Goal: Complete application form

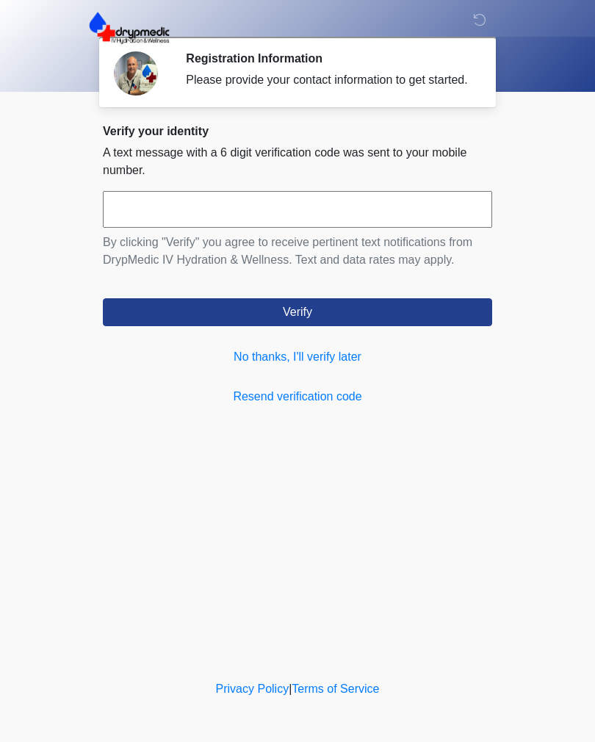
click at [137, 223] on input "text" at bounding box center [297, 209] width 389 height 37
type input "******"
click at [337, 321] on button "Verify" at bounding box center [297, 312] width 389 height 28
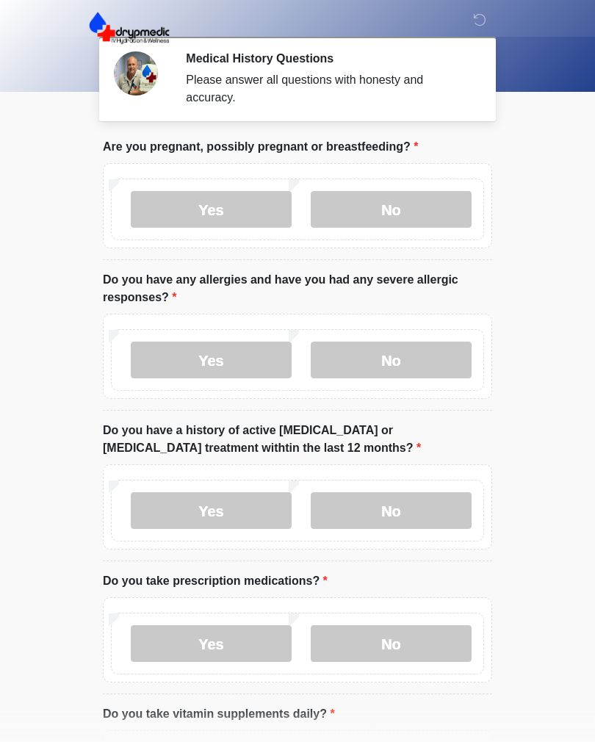
click at [403, 202] on label "No" at bounding box center [391, 209] width 161 height 37
click at [241, 363] on label "Yes" at bounding box center [211, 360] width 161 height 37
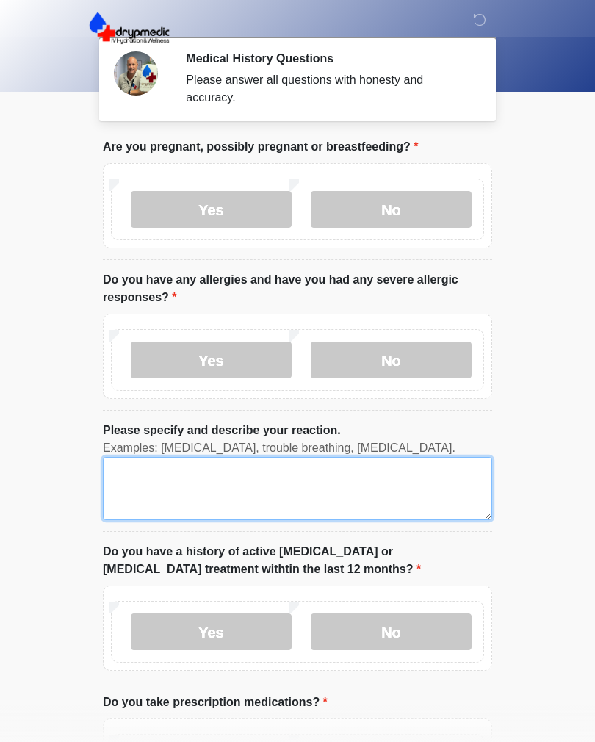
click at [230, 482] on textarea "Please specify and describe your reaction." at bounding box center [297, 488] width 389 height 63
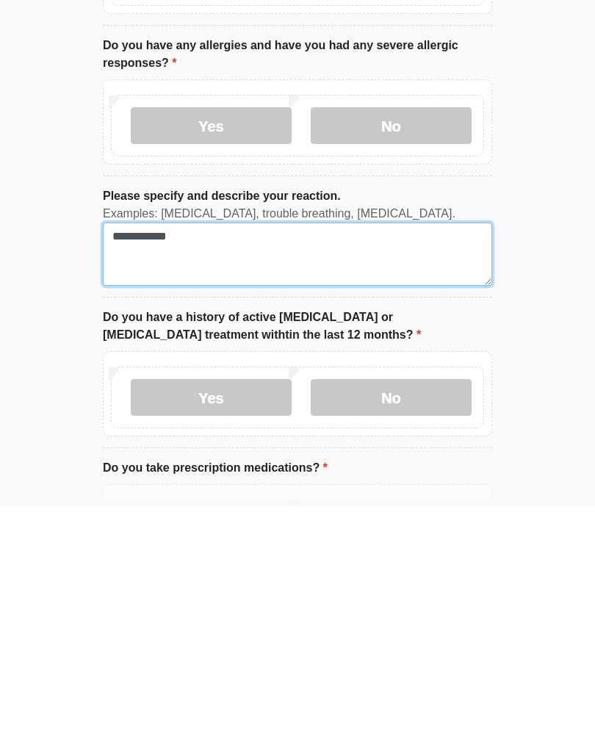
click at [143, 457] on textarea "**********" at bounding box center [297, 488] width 389 height 63
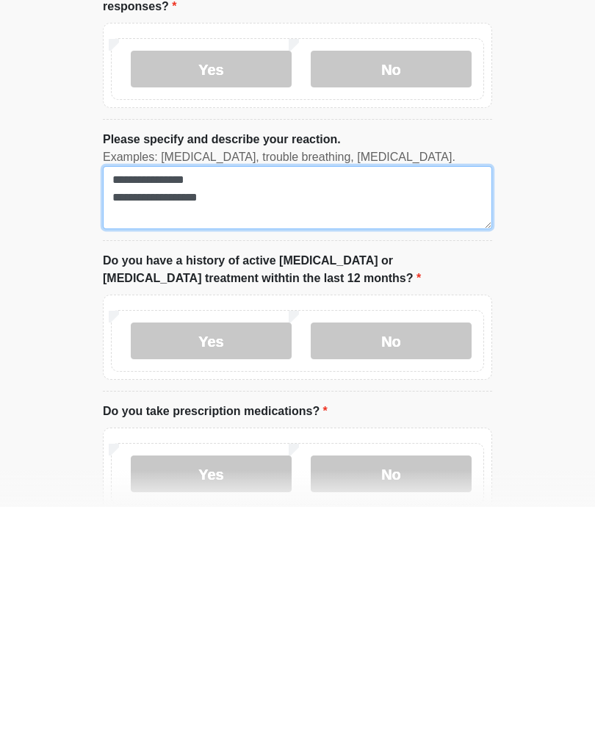
scroll to position [57, 0]
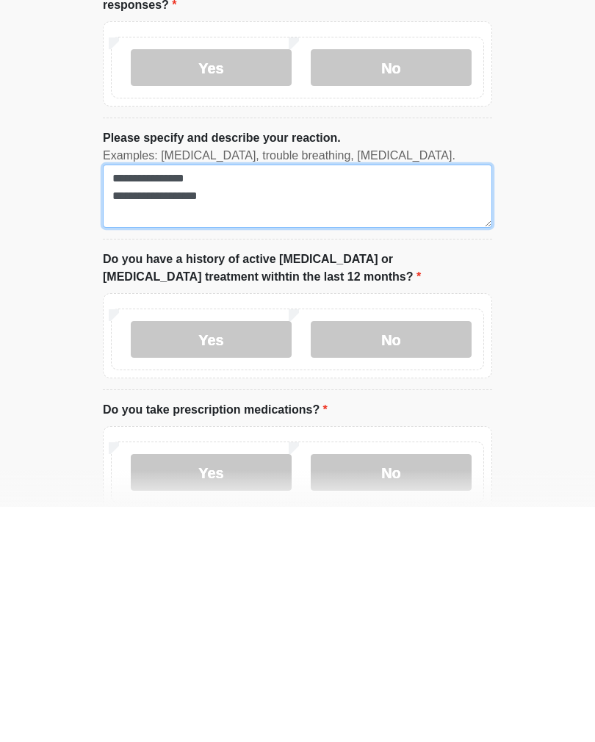
type textarea "**********"
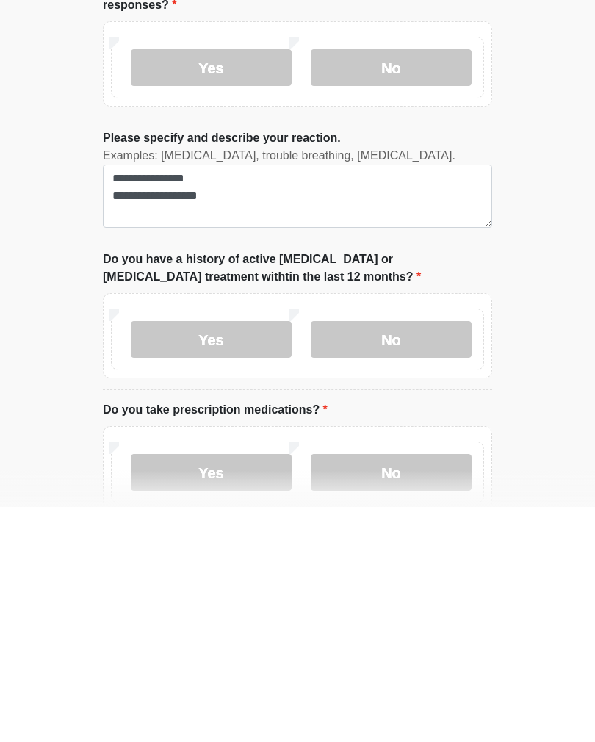
click at [403, 556] on label "No" at bounding box center [391, 574] width 161 height 37
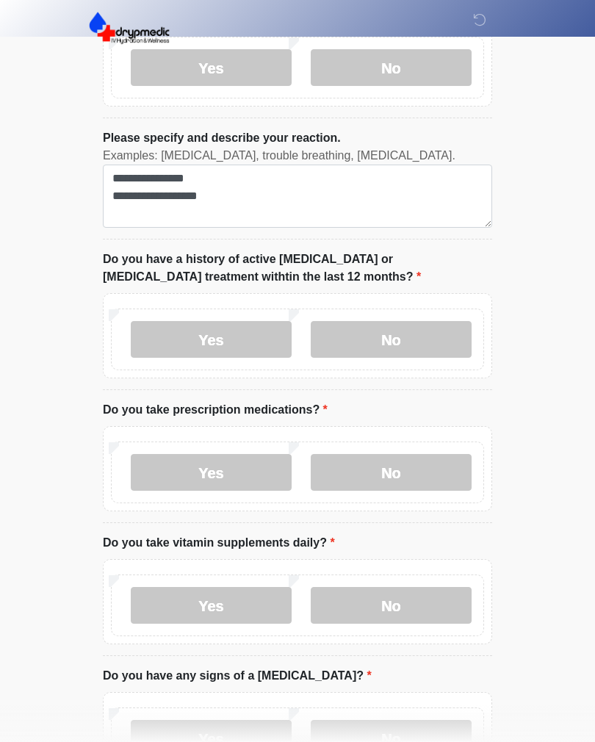
click at [241, 472] on label "Yes" at bounding box center [211, 472] width 161 height 37
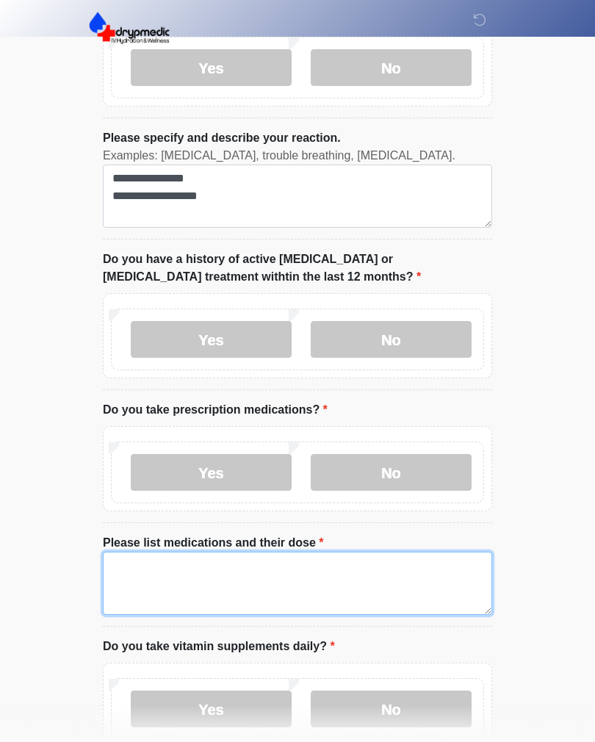
click at [251, 583] on textarea "Please list medications and their dose" at bounding box center [297, 583] width 389 height 63
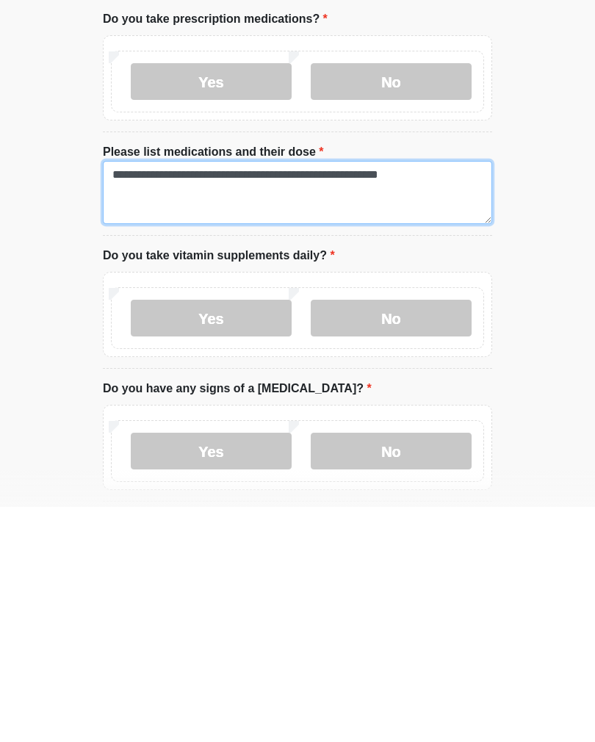
type textarea "**********"
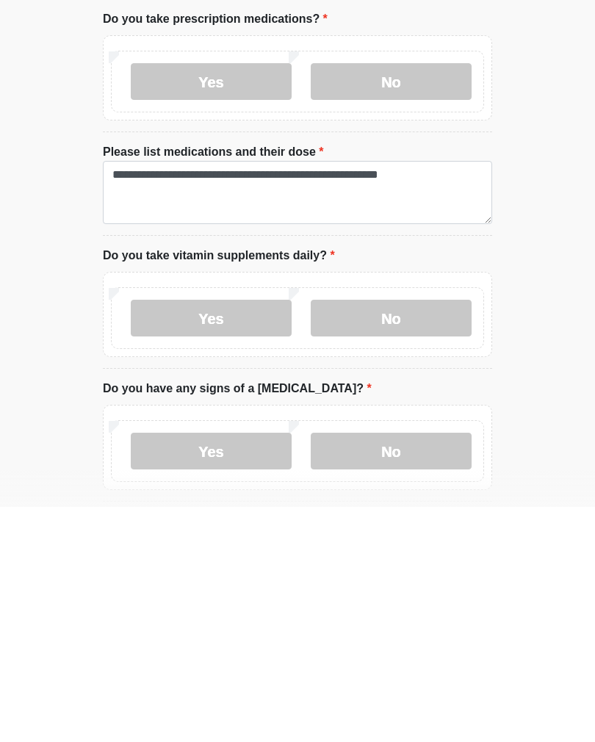
click at [403, 535] on label "No" at bounding box center [391, 553] width 161 height 37
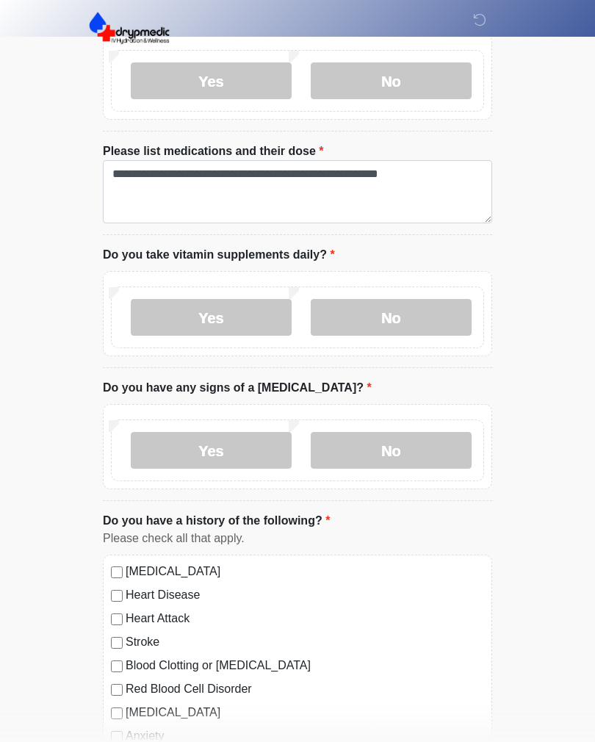
click at [419, 447] on label "No" at bounding box center [391, 450] width 161 height 37
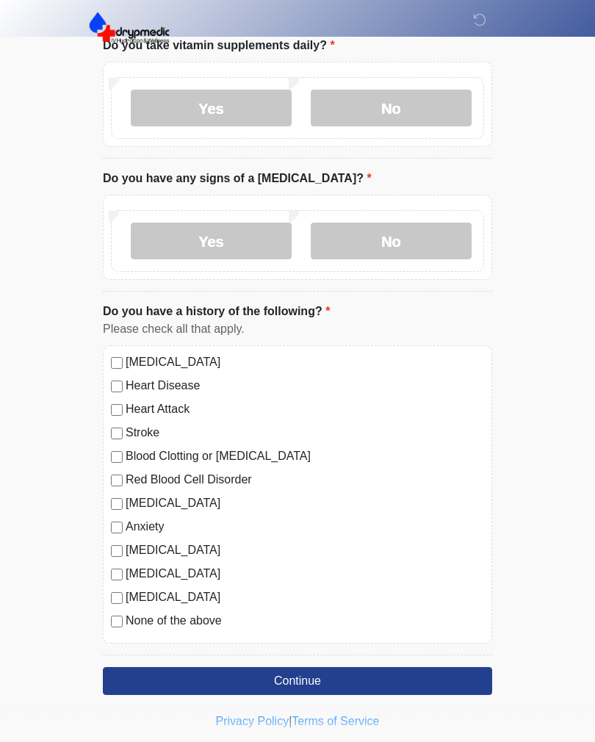
scroll to position [900, 0]
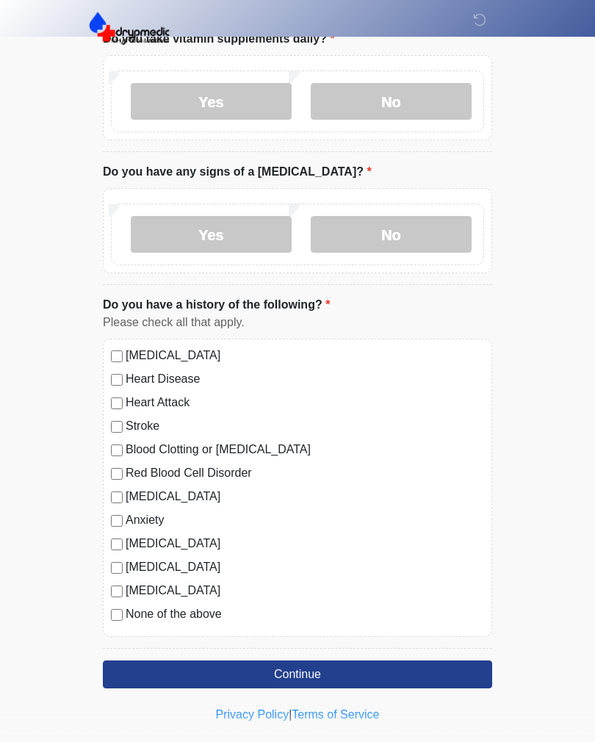
click at [341, 670] on button "Continue" at bounding box center [297, 675] width 389 height 28
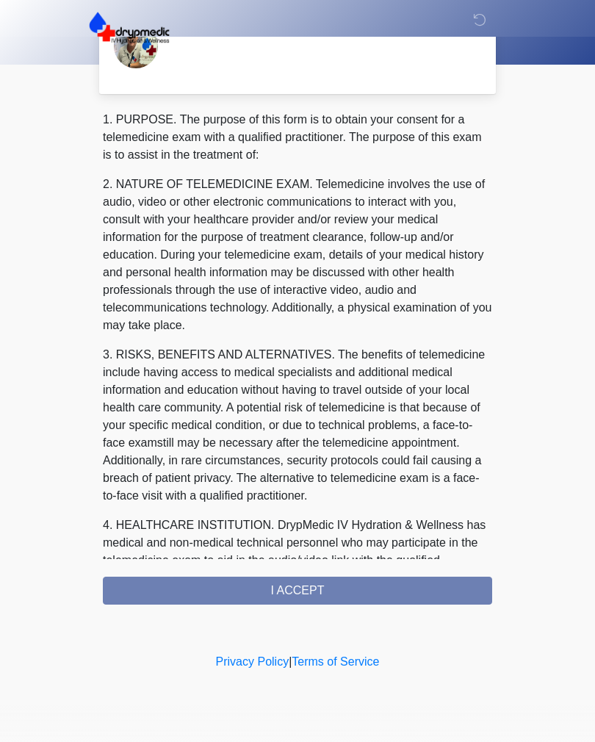
scroll to position [0, 0]
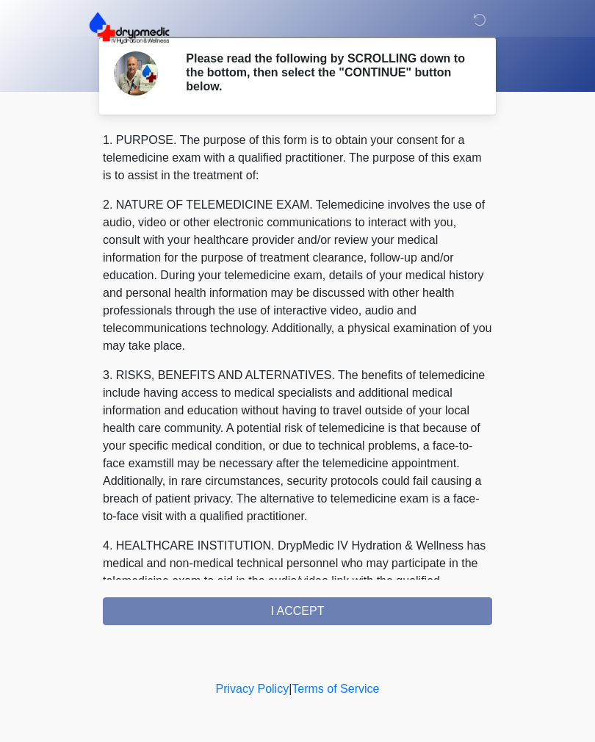
click at [179, 610] on div "1. PURPOSE. The purpose of this form is to obtain your consent for a telemedici…" at bounding box center [297, 379] width 389 height 494
click at [275, 618] on div "1. PURPOSE. The purpose of this form is to obtain your consent for a telemedici…" at bounding box center [297, 379] width 389 height 494
click at [271, 611] on div "1. PURPOSE. The purpose of this form is to obtain your consent for a telemedici…" at bounding box center [297, 379] width 389 height 494
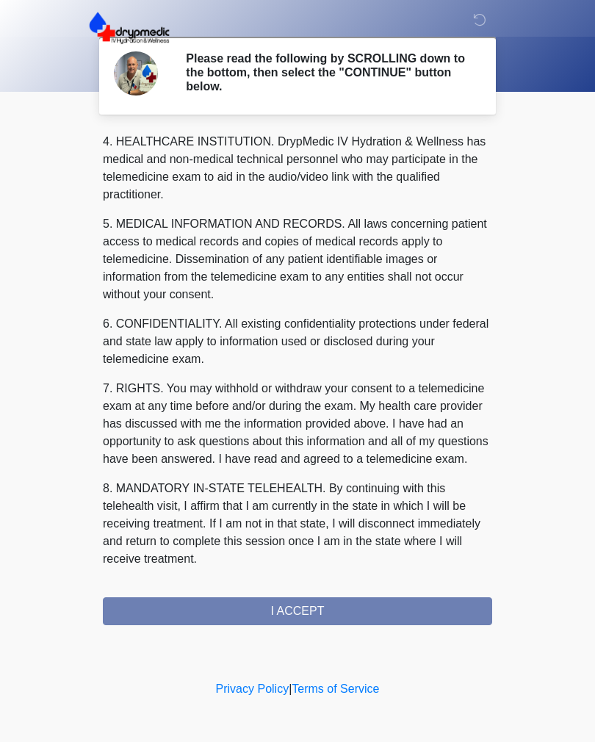
scroll to position [422, 0]
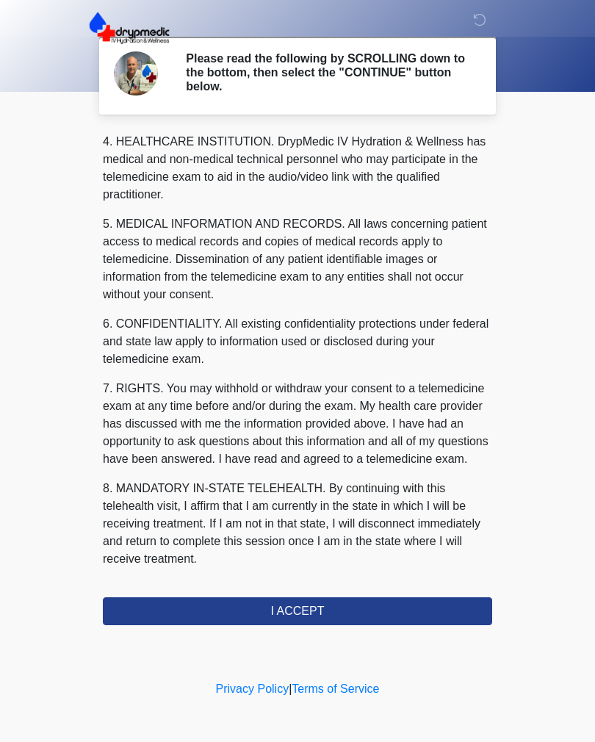
click at [307, 599] on button "I ACCEPT" at bounding box center [297, 611] width 389 height 28
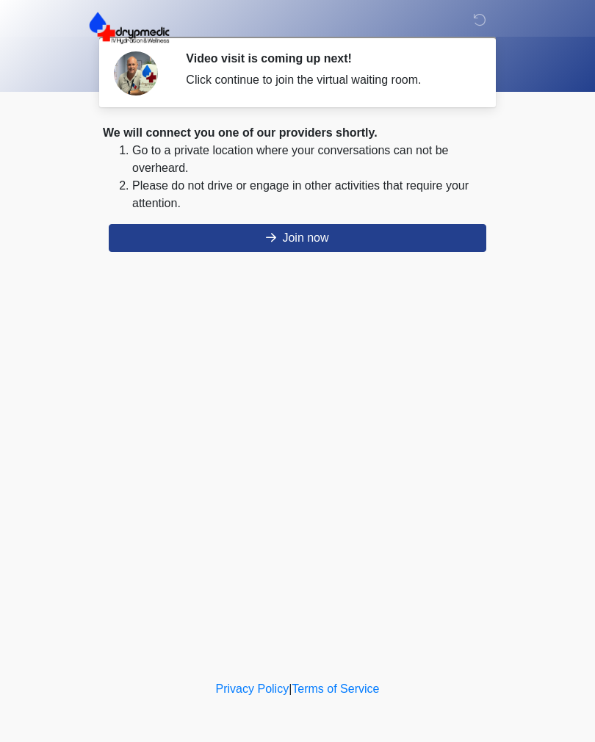
click at [287, 235] on button "Join now" at bounding box center [298, 238] width 378 height 28
